Goal: Find specific fact: Find specific fact

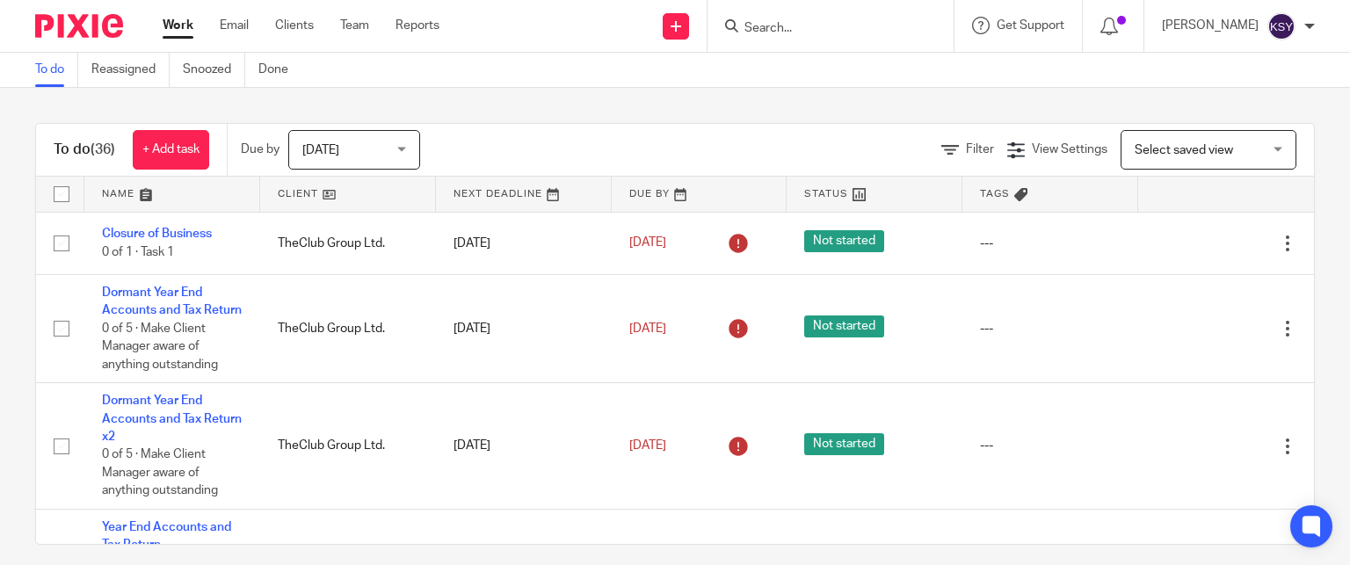
click at [865, 32] on input "Search" at bounding box center [821, 29] width 158 height 16
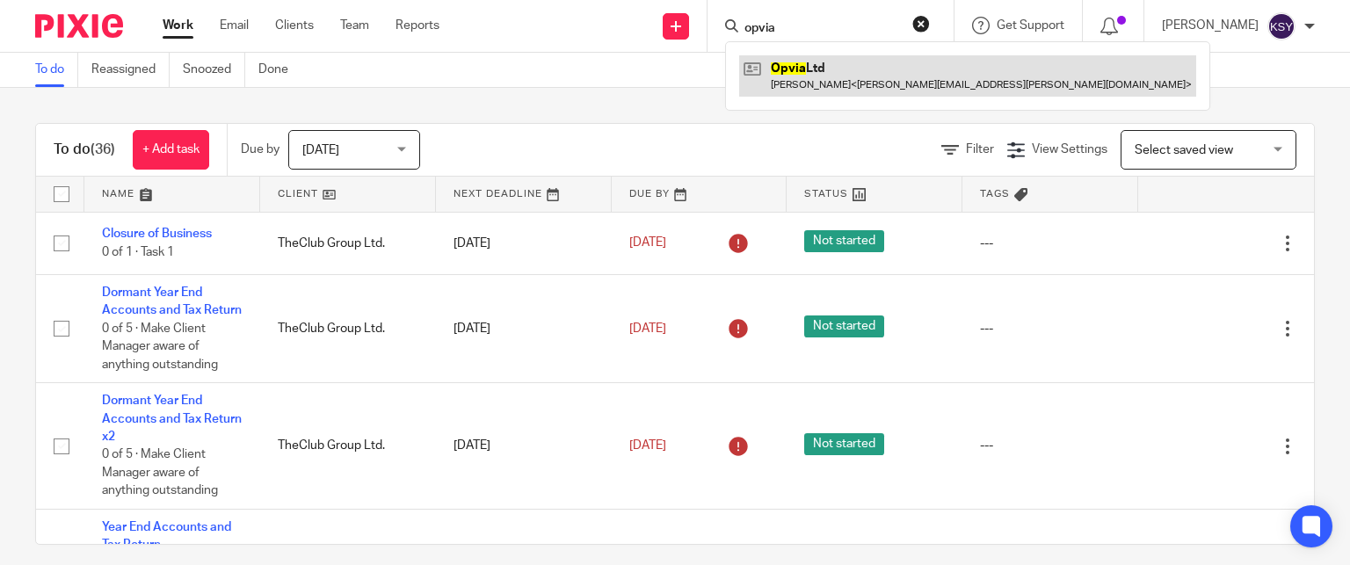
type input "opvia"
click at [850, 83] on link at bounding box center [967, 75] width 457 height 40
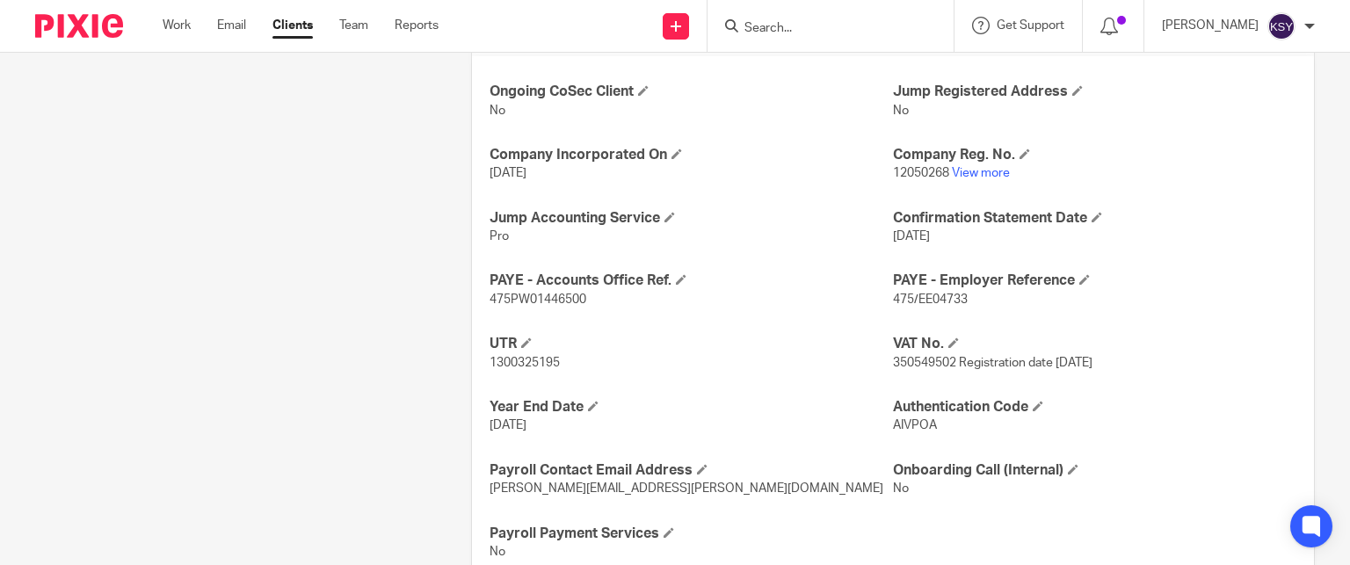
scroll to position [587, 0]
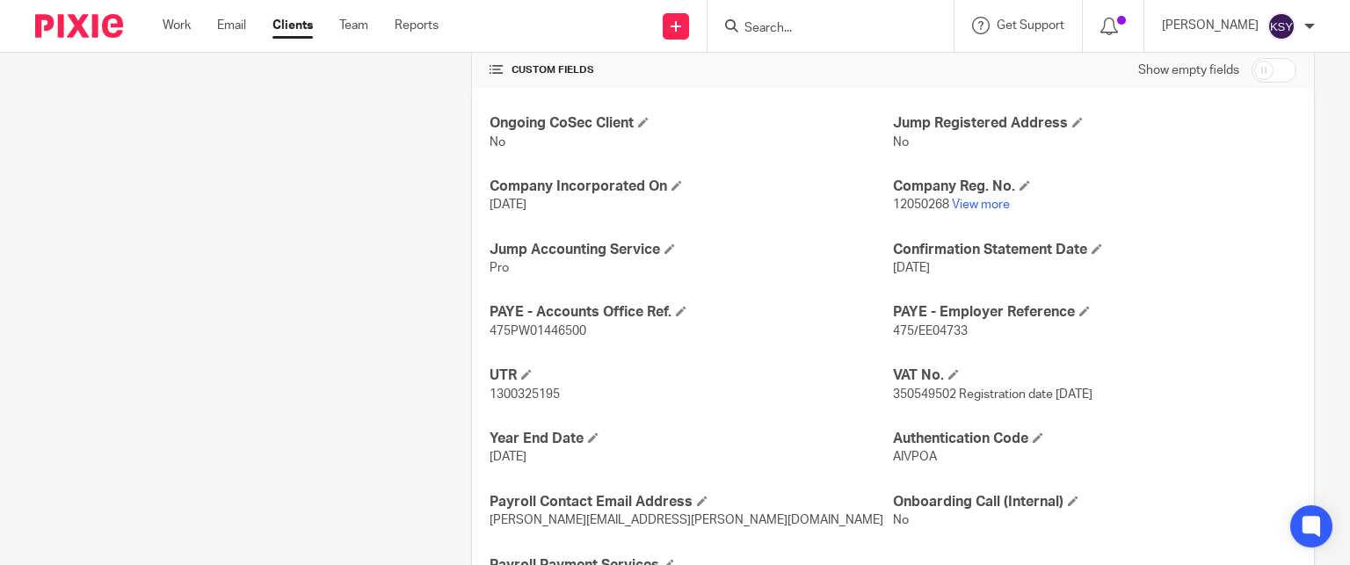
click at [922, 203] on span "12050268" at bounding box center [921, 205] width 56 height 12
drag, startPoint x: 922, startPoint y: 203, endPoint x: 911, endPoint y: 203, distance: 10.5
click at [911, 203] on span "12050268" at bounding box center [921, 205] width 56 height 12
copy span "12050268"
